Goal: Task Accomplishment & Management: Use online tool/utility

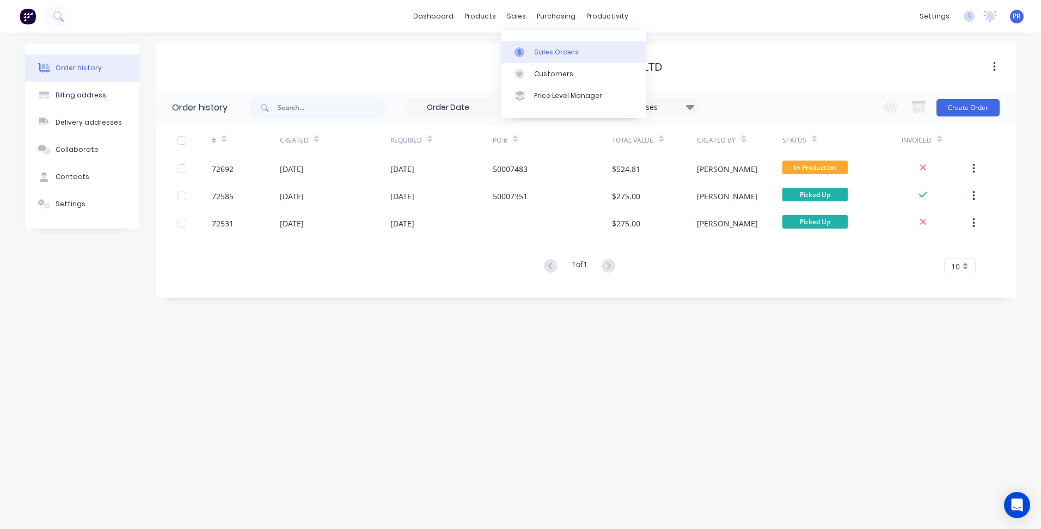
click at [525, 46] on link "Sales Orders" at bounding box center [573, 52] width 144 height 22
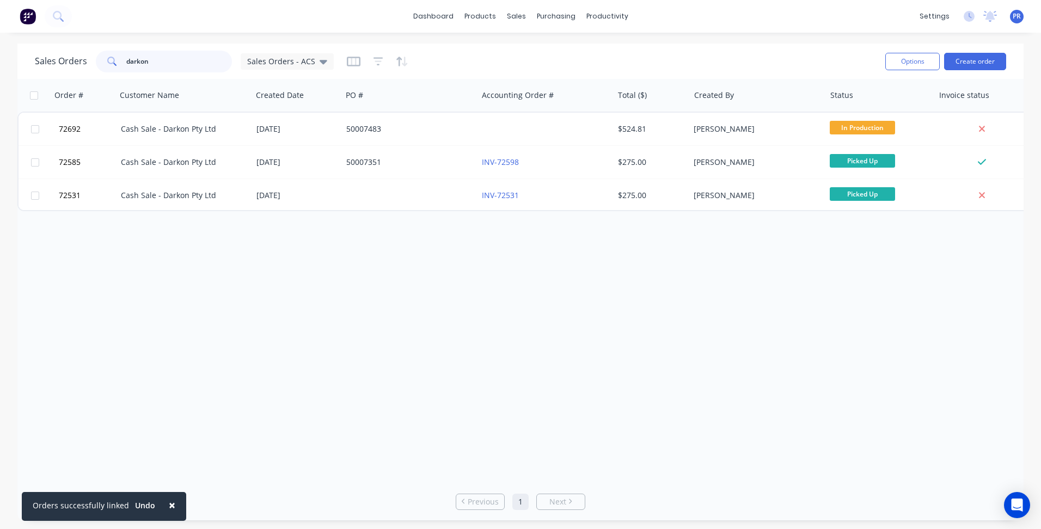
drag, startPoint x: 153, startPoint y: 62, endPoint x: 40, endPoint y: 67, distance: 112.8
click at [27, 54] on div "Sales Orders darkon Sales Orders - ACS Options Create order" at bounding box center [520, 61] width 1006 height 35
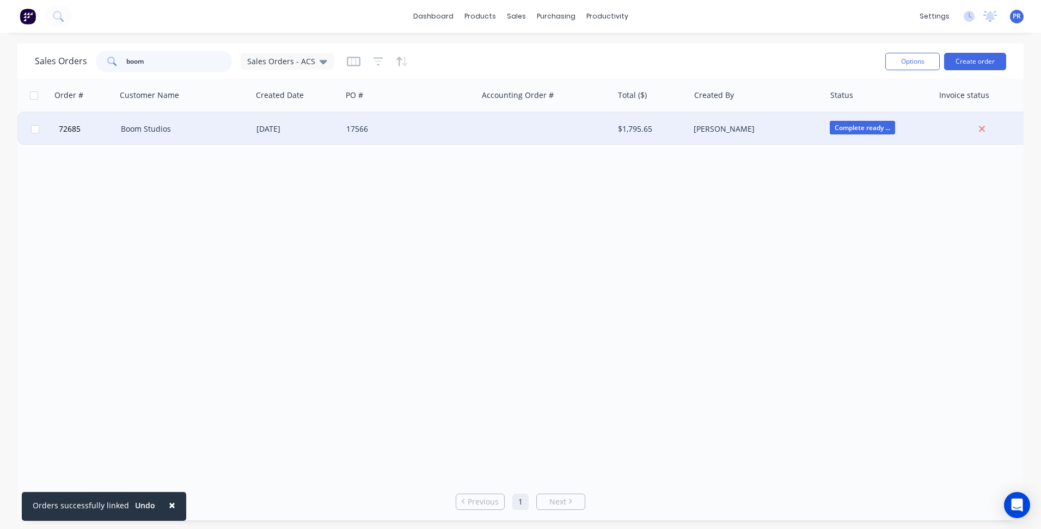
type input "boom"
click at [190, 131] on div "Boom Studios" at bounding box center [181, 129] width 121 height 11
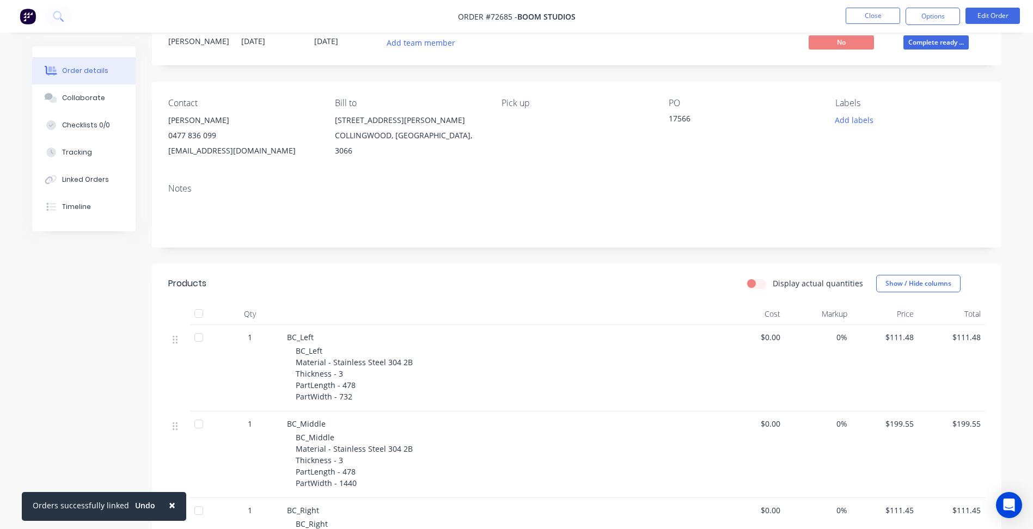
scroll to position [272, 0]
